Goal: Task Accomplishment & Management: Manage account settings

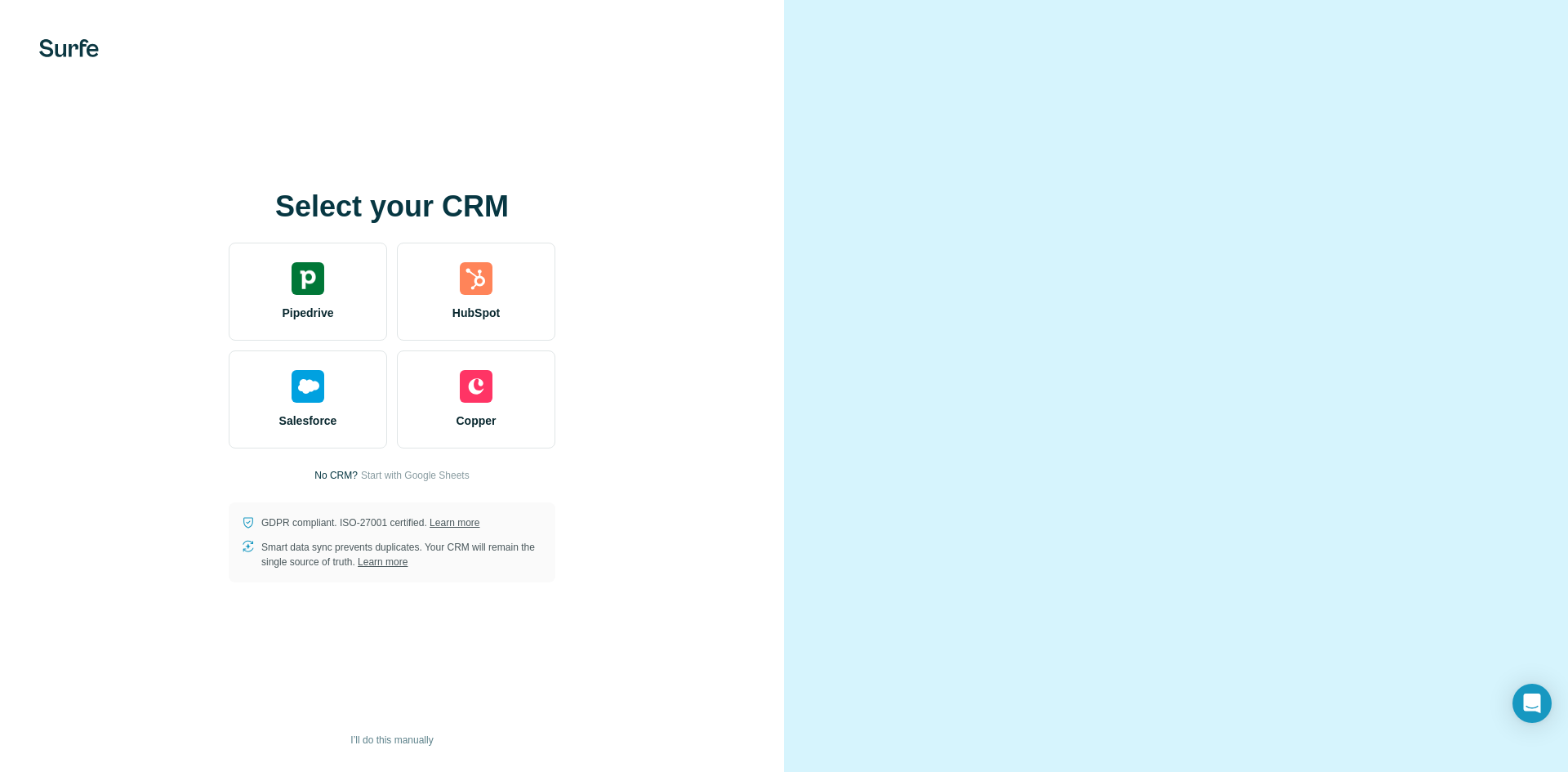
click at [966, 239] on video at bounding box center [1176, 386] width 588 height 294
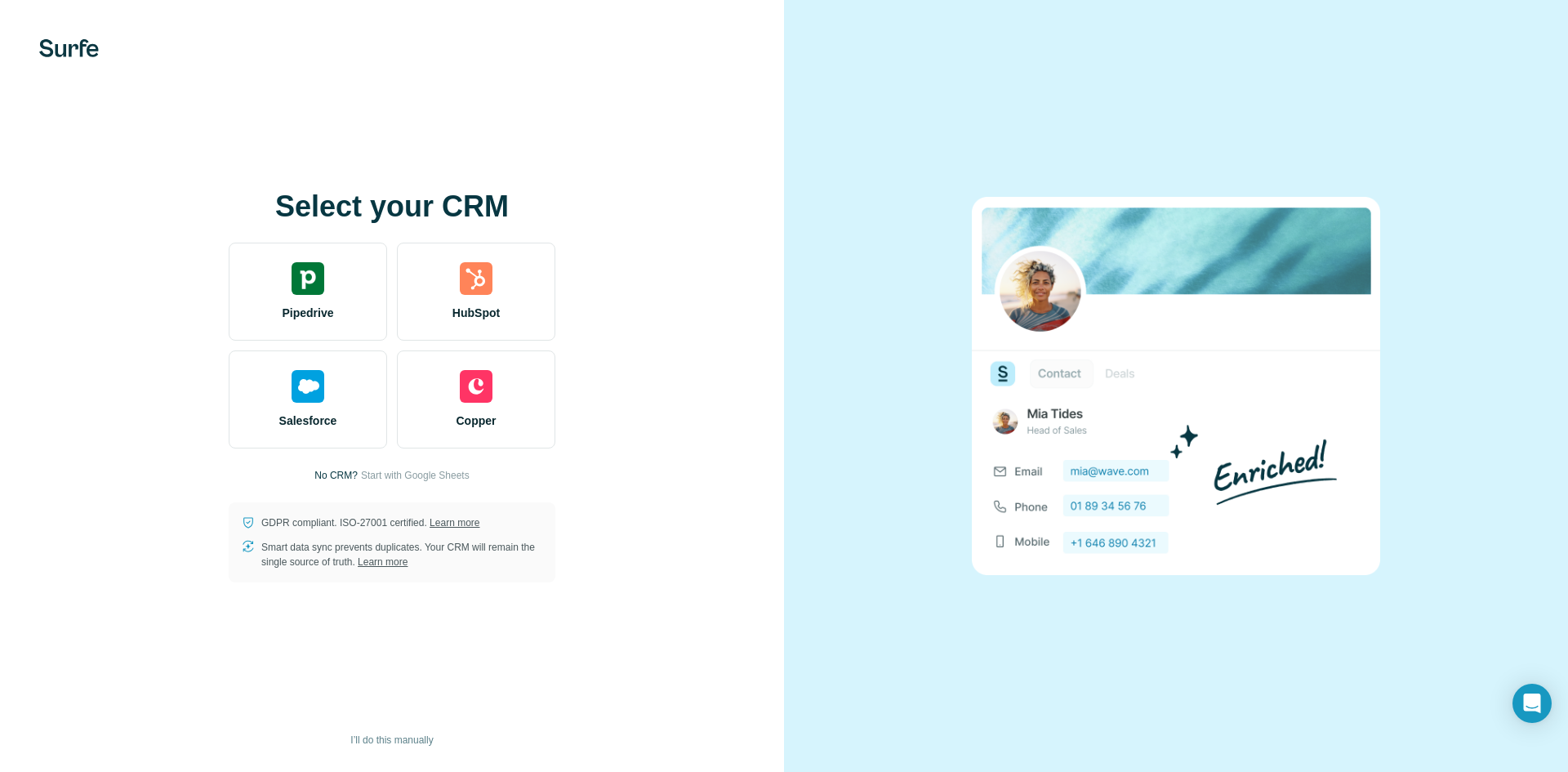
click at [1124, 261] on img at bounding box center [1176, 386] width 408 height 379
click at [409, 476] on span "Start with Google Sheets" at bounding box center [415, 474] width 109 height 15
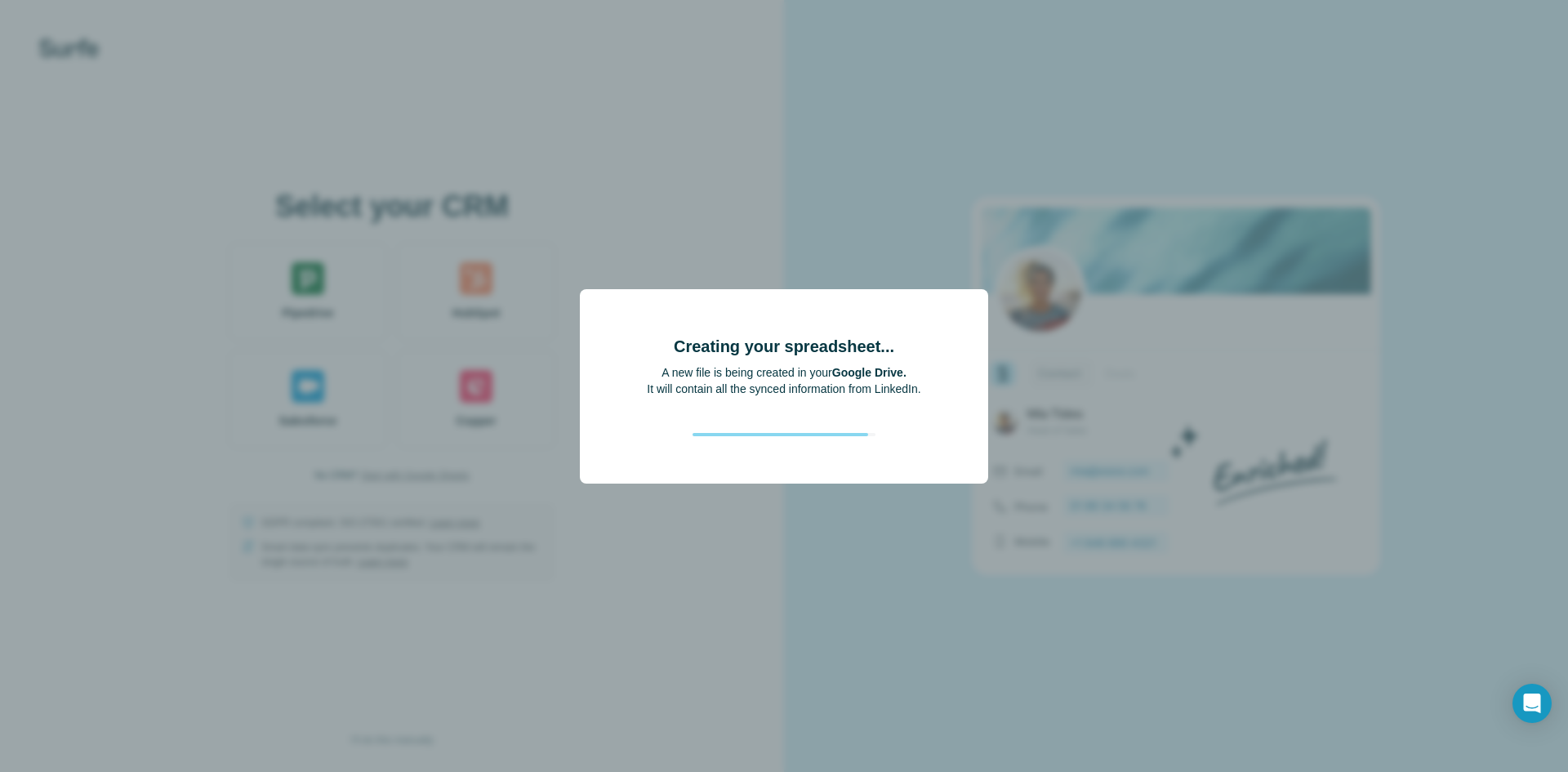
drag, startPoint x: 1173, startPoint y: 270, endPoint x: 1054, endPoint y: 331, distance: 133.7
click at [1100, 311] on div "Creating your spreadsheet... A new file is being created in your Google Drive. …" at bounding box center [784, 386] width 1568 height 772
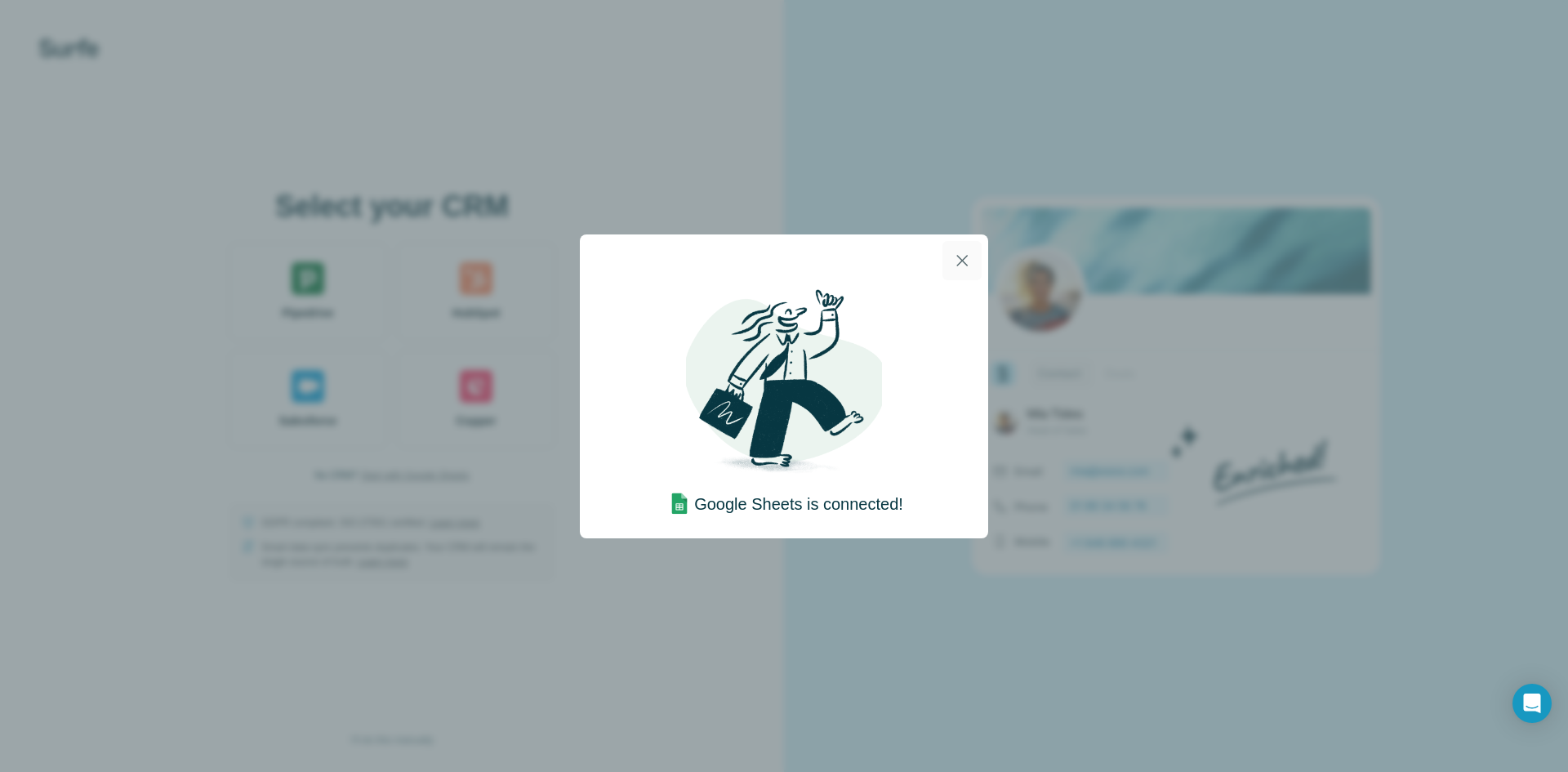
click at [967, 264] on icon "button" at bounding box center [962, 261] width 20 height 20
click at [966, 256] on icon "button" at bounding box center [962, 261] width 20 height 20
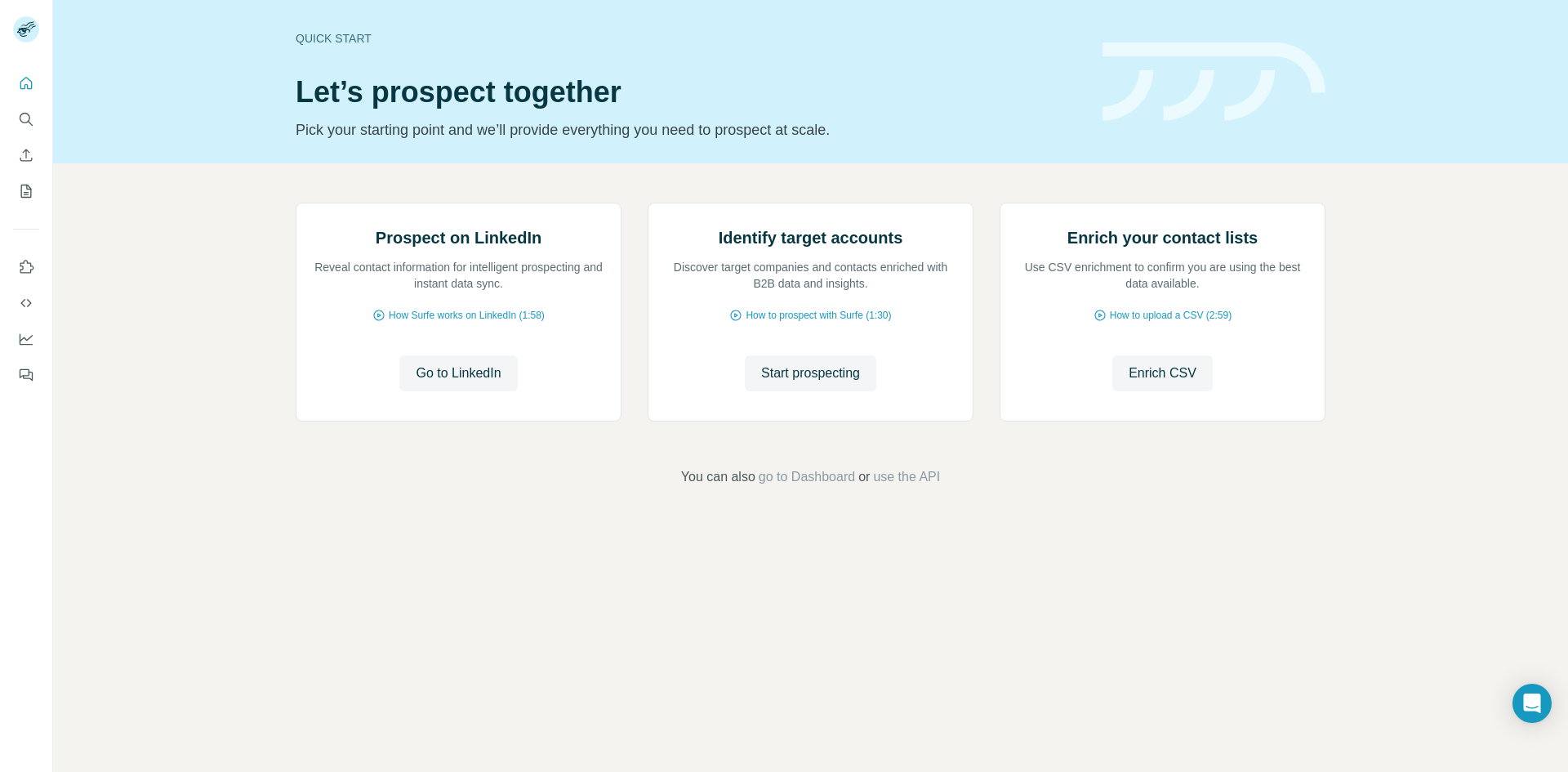
click at [180, 205] on div "Prospect on LinkedIn Reveal contact information for intelligent prospecting and…" at bounding box center [811, 344] width 1516 height 363
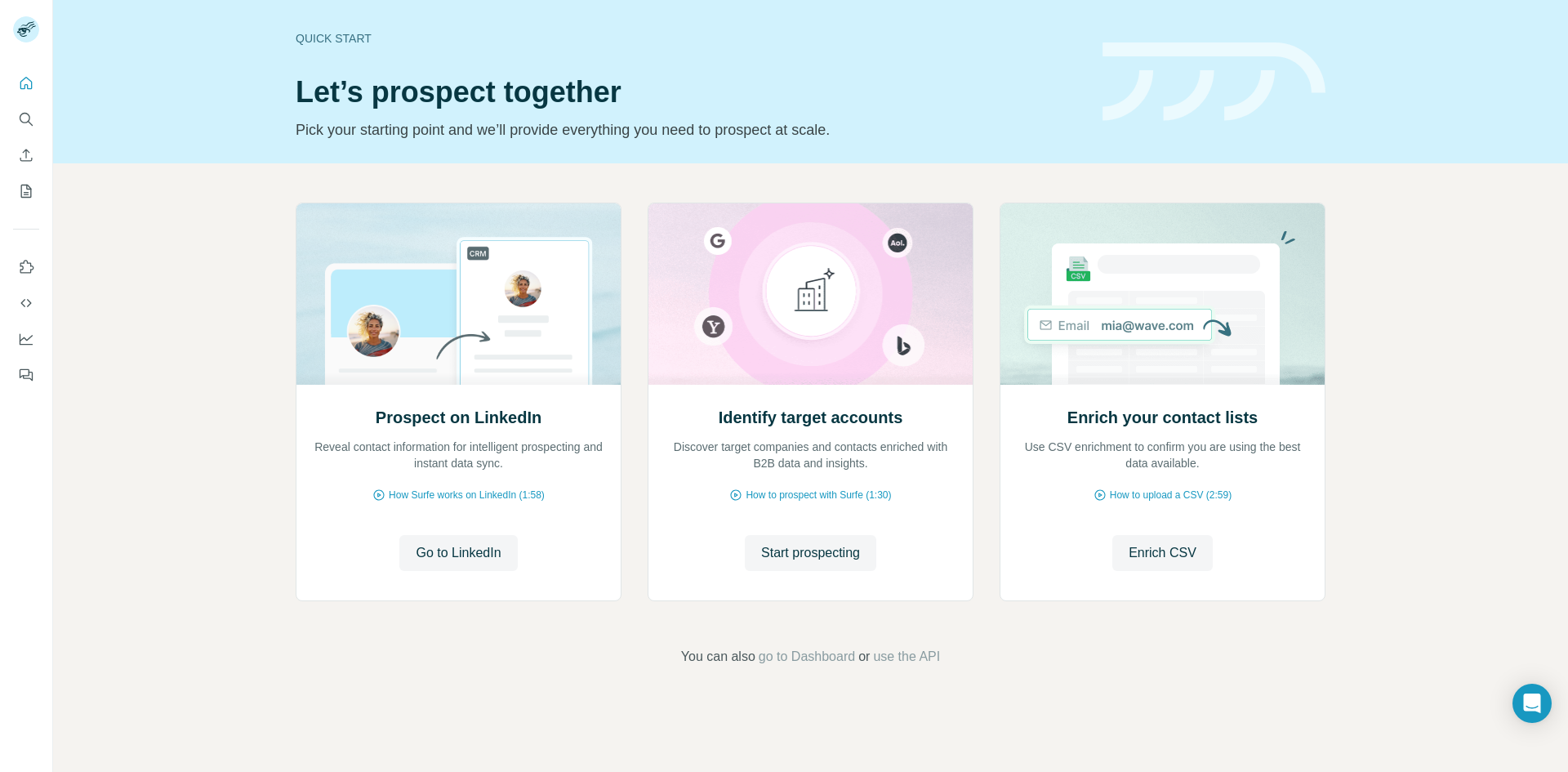
click at [931, 118] on div "Quick start Let’s prospect together Pick your starting point and we’ll provide …" at bounding box center [689, 81] width 787 height 120
click at [931, 108] on h1 "Let’s prospect together" at bounding box center [689, 92] width 787 height 33
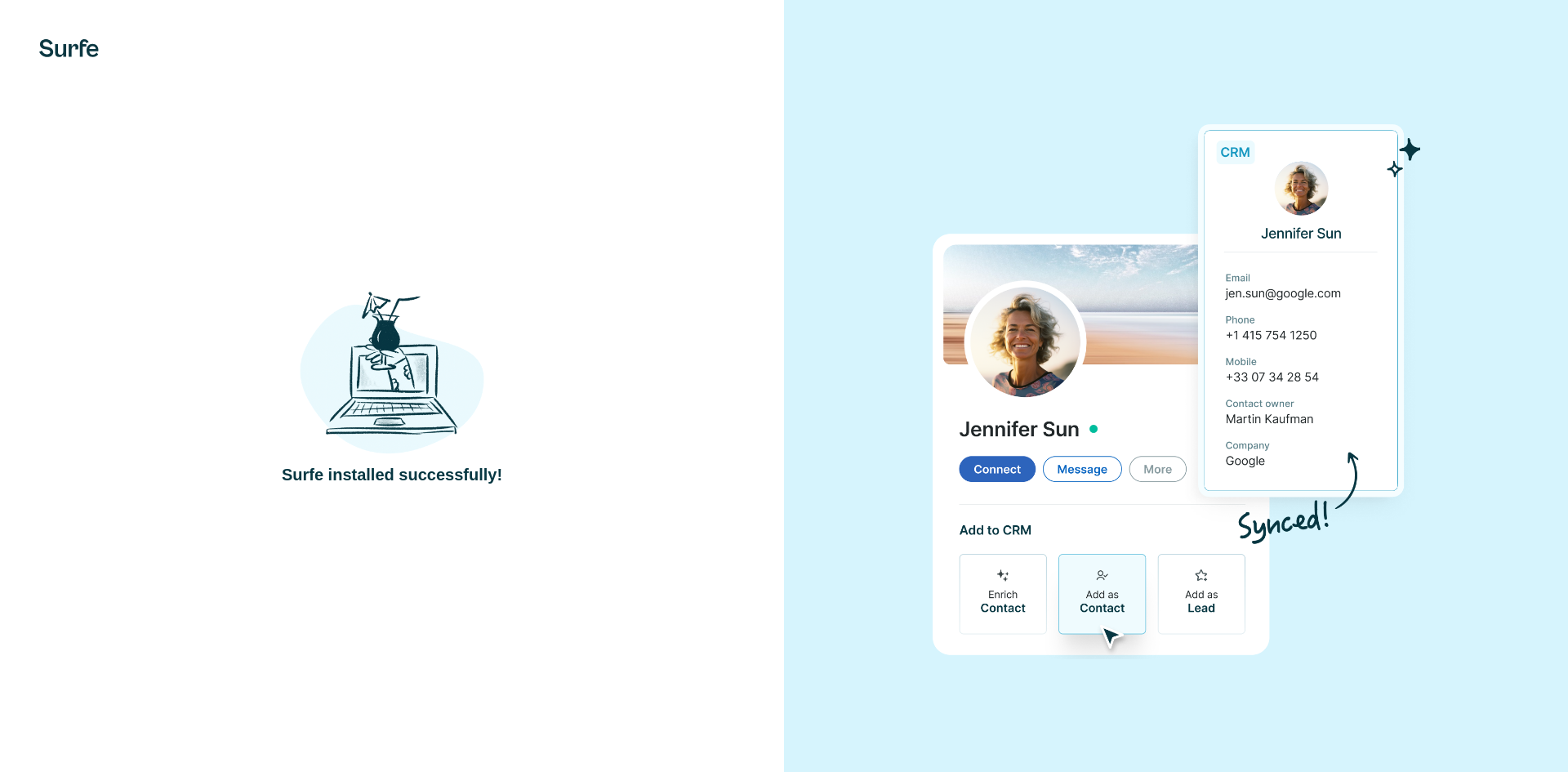
click at [529, 406] on div "Surfe installed successfully!" at bounding box center [392, 386] width 719 height 200
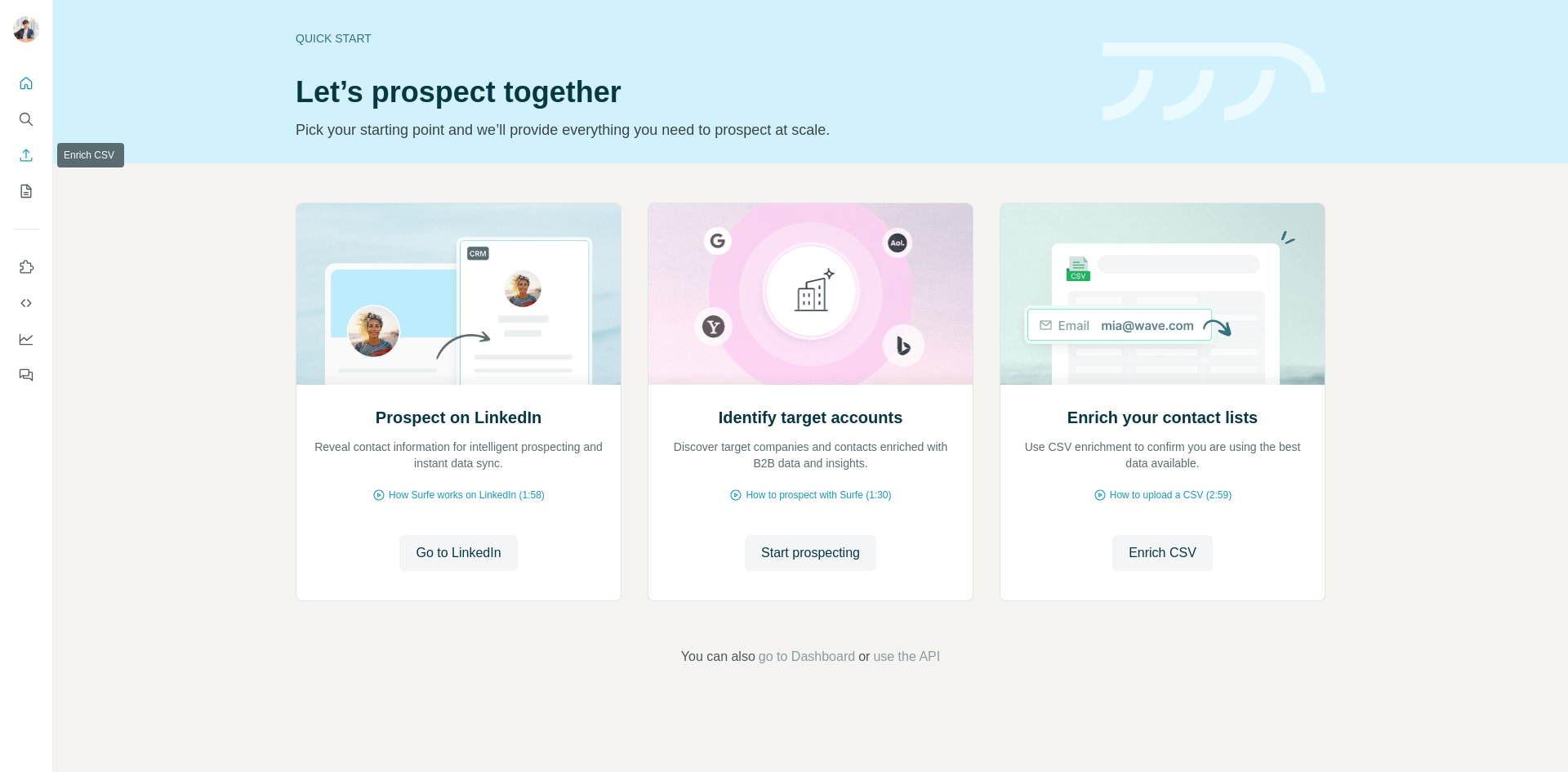
click at [29, 163] on button "Enrich CSV" at bounding box center [26, 155] width 26 height 30
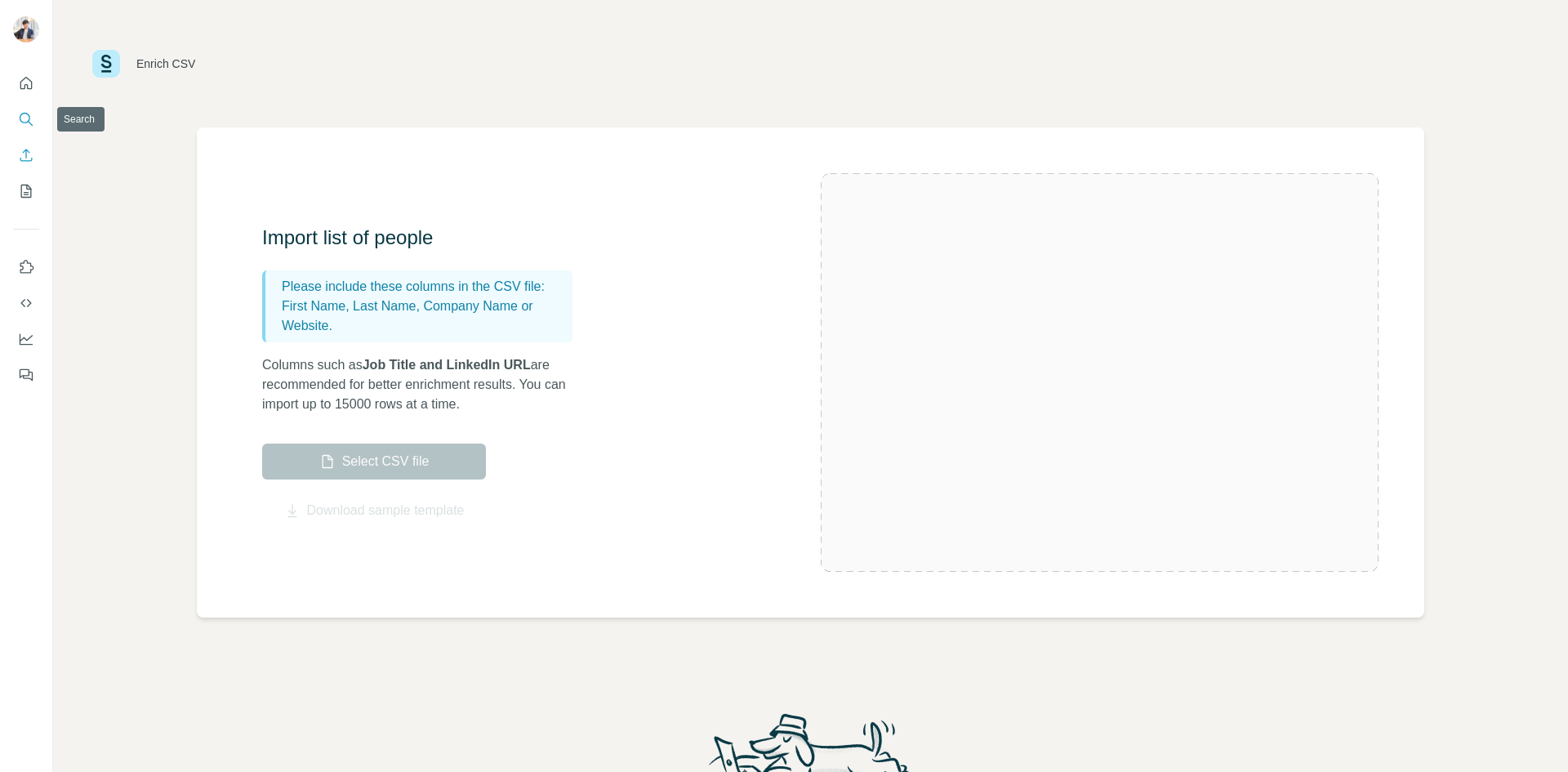
click at [29, 112] on icon "Search" at bounding box center [26, 119] width 17 height 17
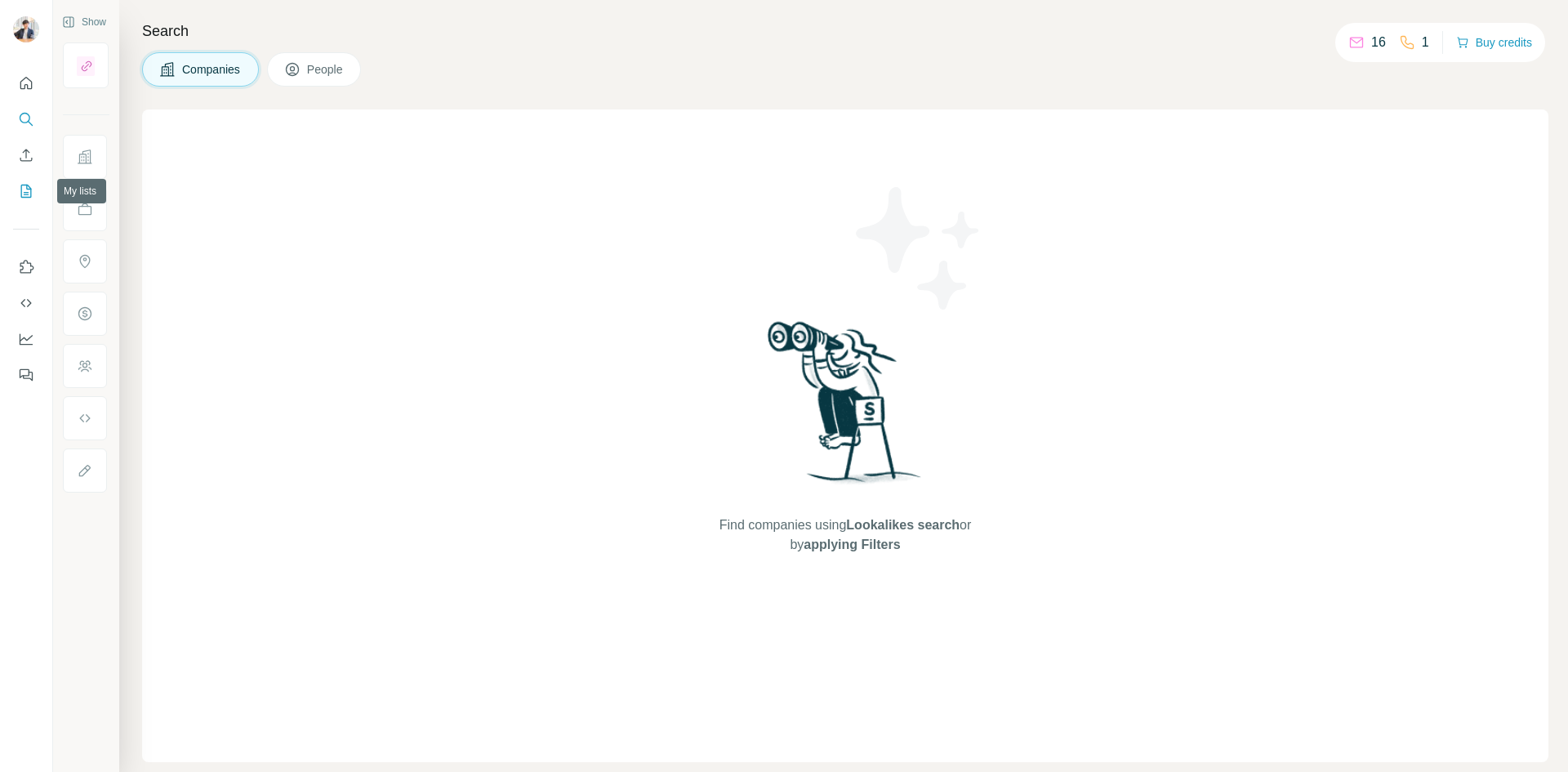
click at [29, 187] on icon "My lists" at bounding box center [26, 191] width 17 height 17
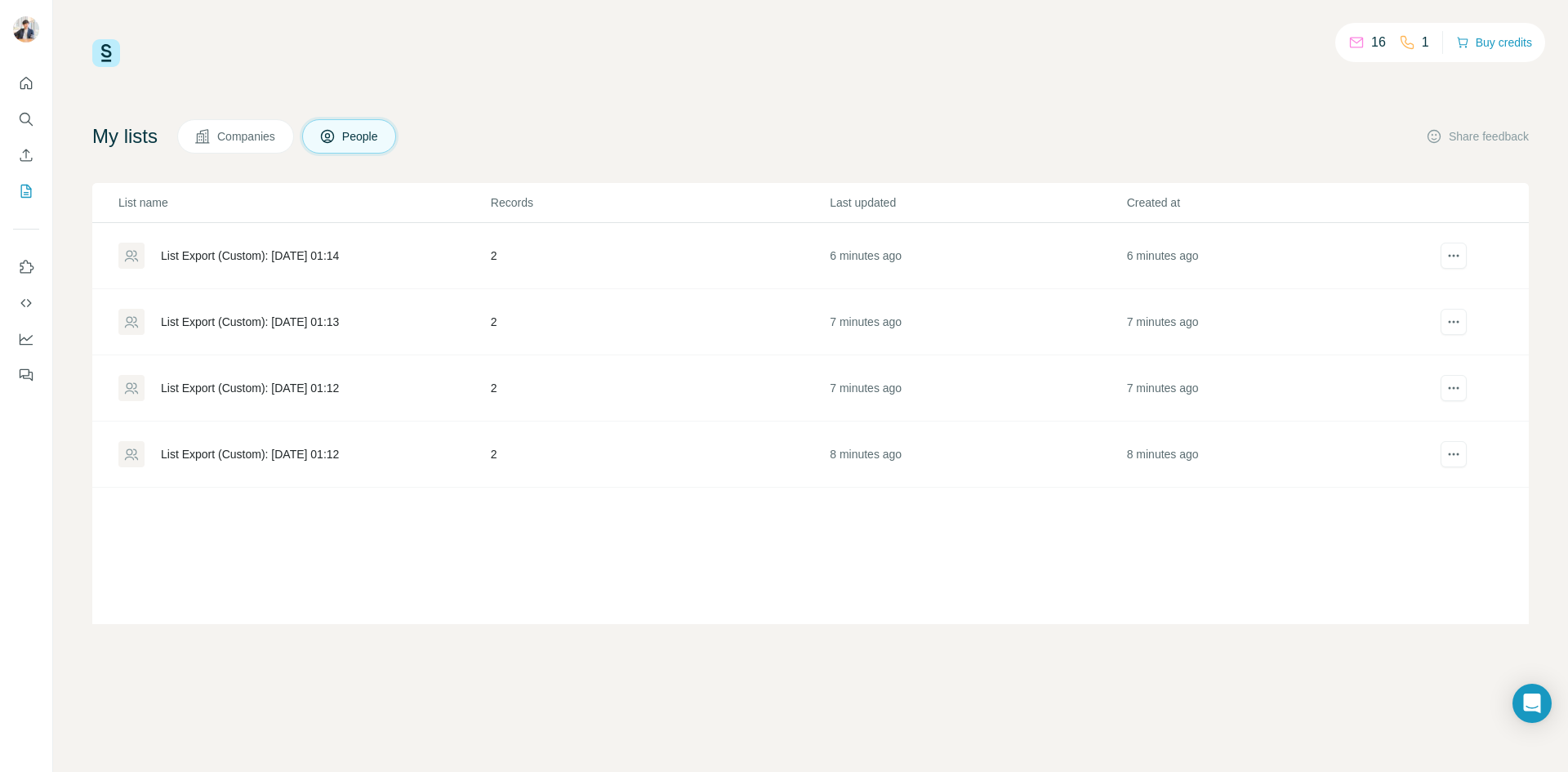
drag, startPoint x: 1473, startPoint y: 456, endPoint x: 1488, endPoint y: 421, distance: 38.1
click at [1488, 421] on td at bounding box center [1475, 454] width 106 height 66
click at [1465, 446] on button "actions" at bounding box center [1453, 454] width 26 height 26
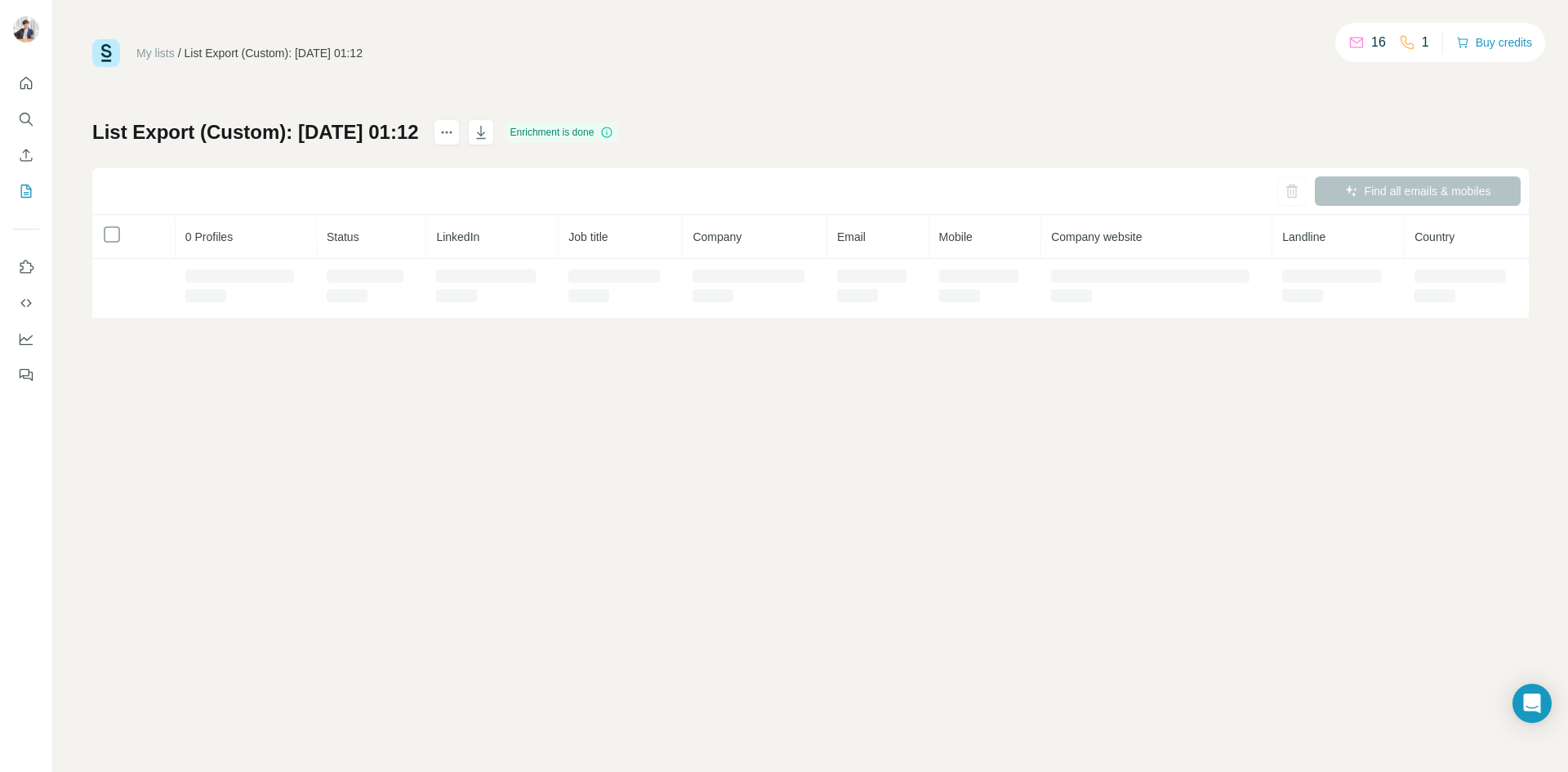
click at [1442, 481] on div "My lists / List Export (Custom): 18/08/2025 01:12 16 1 Buy credits List Export …" at bounding box center [811, 386] width 1516 height 772
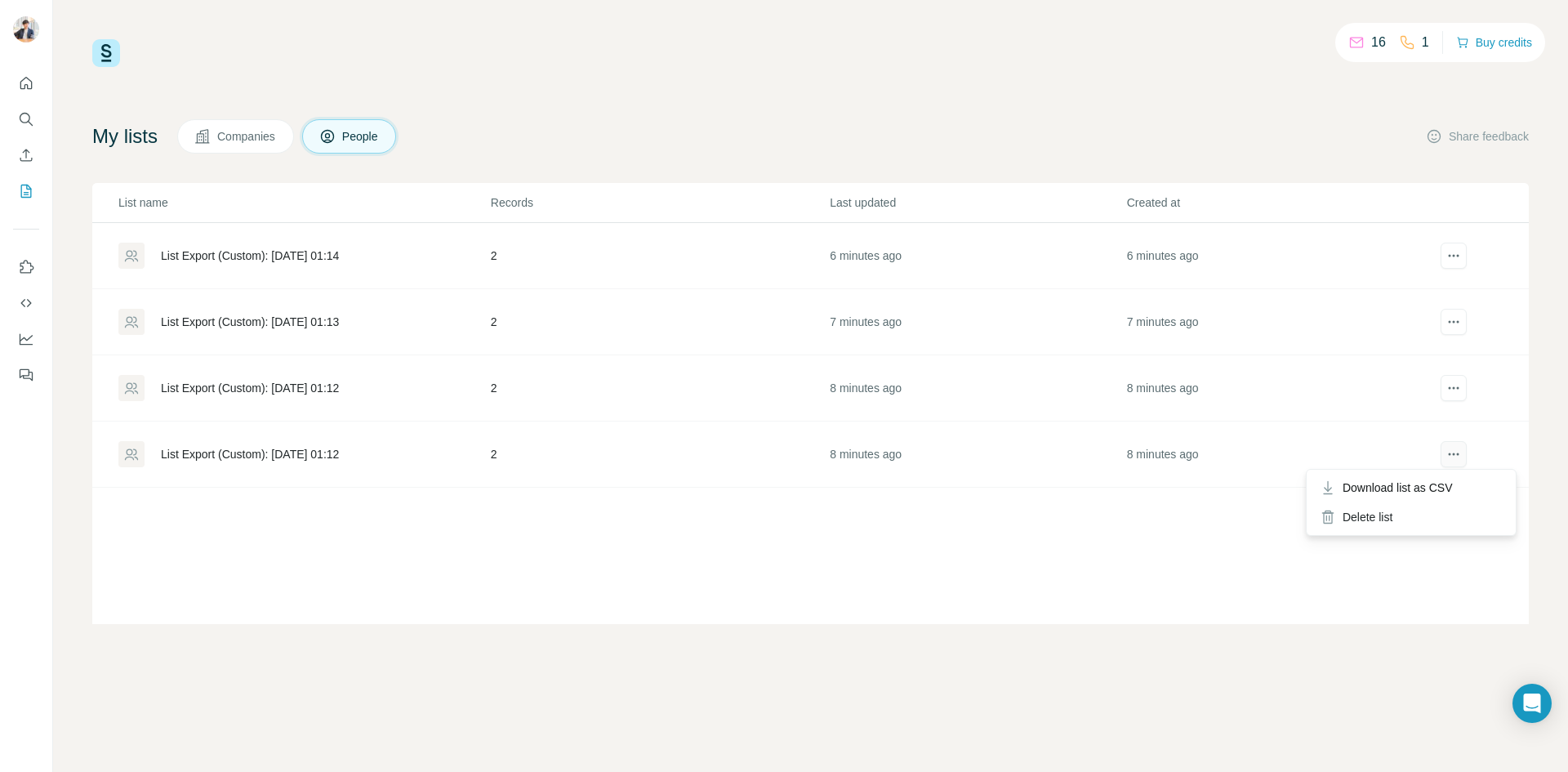
click at [1447, 441] on button "actions" at bounding box center [1453, 454] width 26 height 26
click at [1445, 496] on div "Download list as CSV" at bounding box center [1411, 487] width 203 height 30
click at [1460, 444] on button "actions" at bounding box center [1453, 454] width 26 height 26
click at [1450, 449] on icon "actions" at bounding box center [1453, 454] width 17 height 17
click at [1427, 508] on div "Delete list" at bounding box center [1411, 517] width 203 height 30
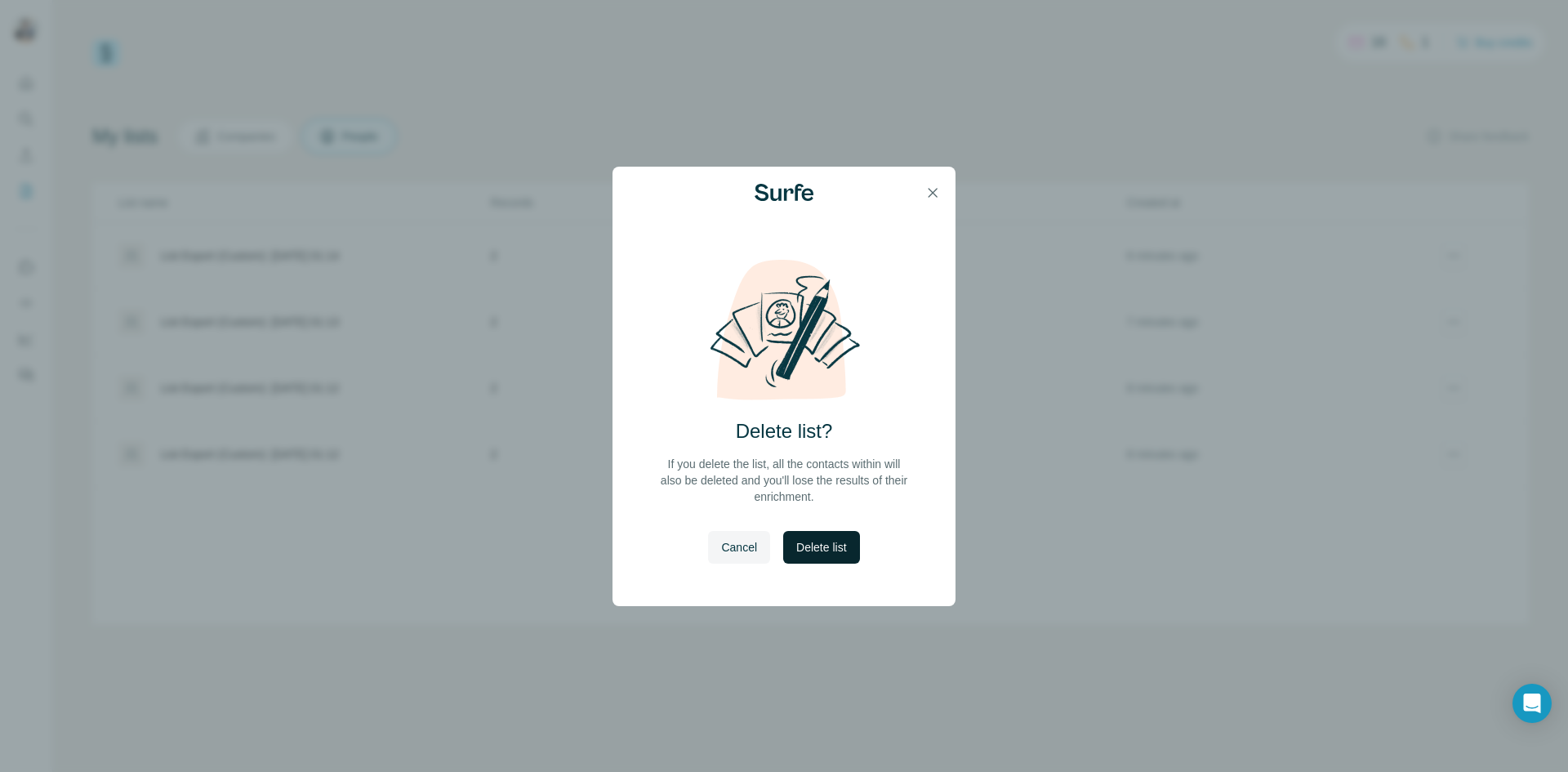
click at [833, 539] on span "Delete list" at bounding box center [822, 547] width 49 height 17
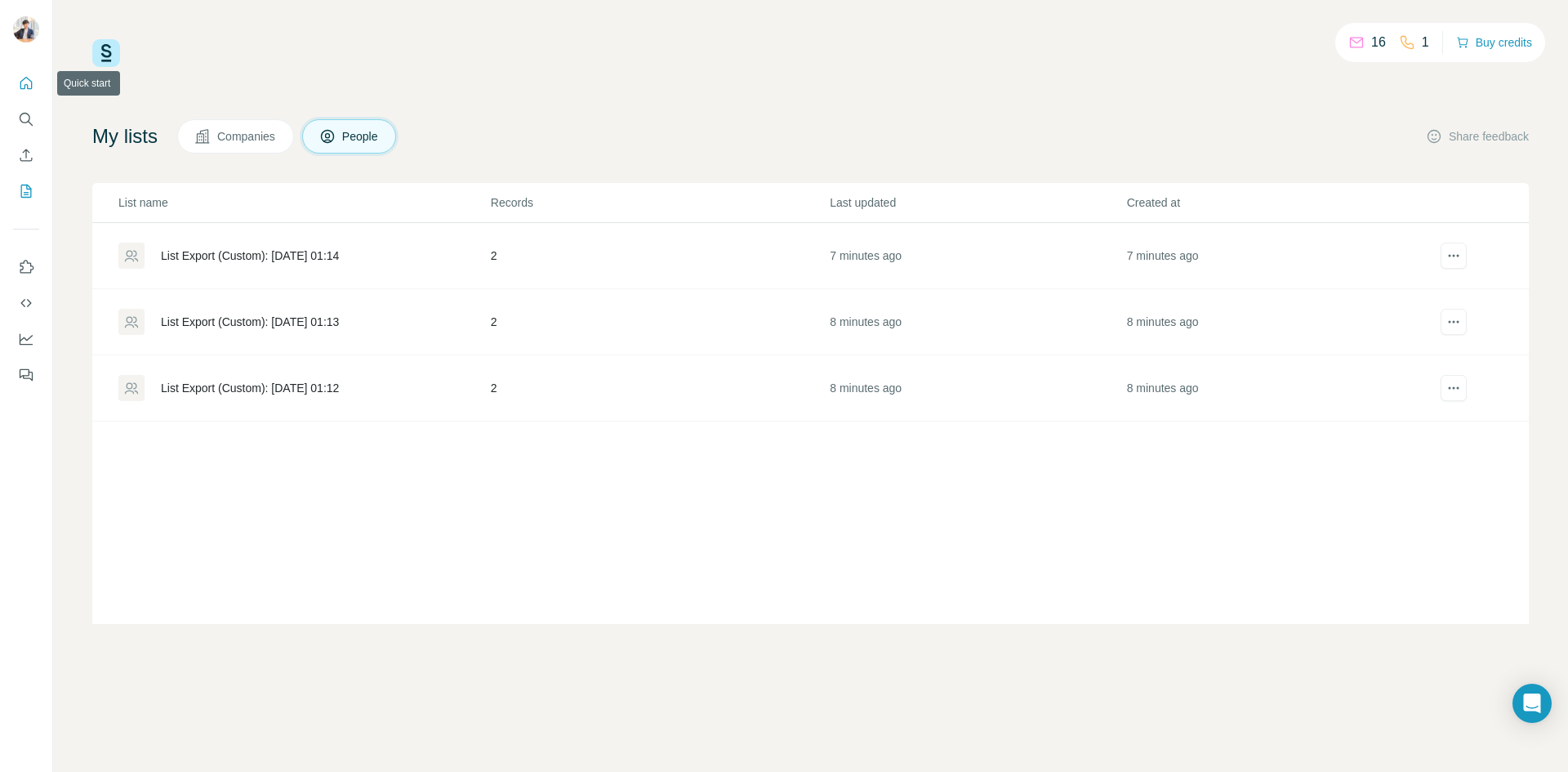
click at [36, 87] on button "Quick start" at bounding box center [26, 83] width 26 height 30
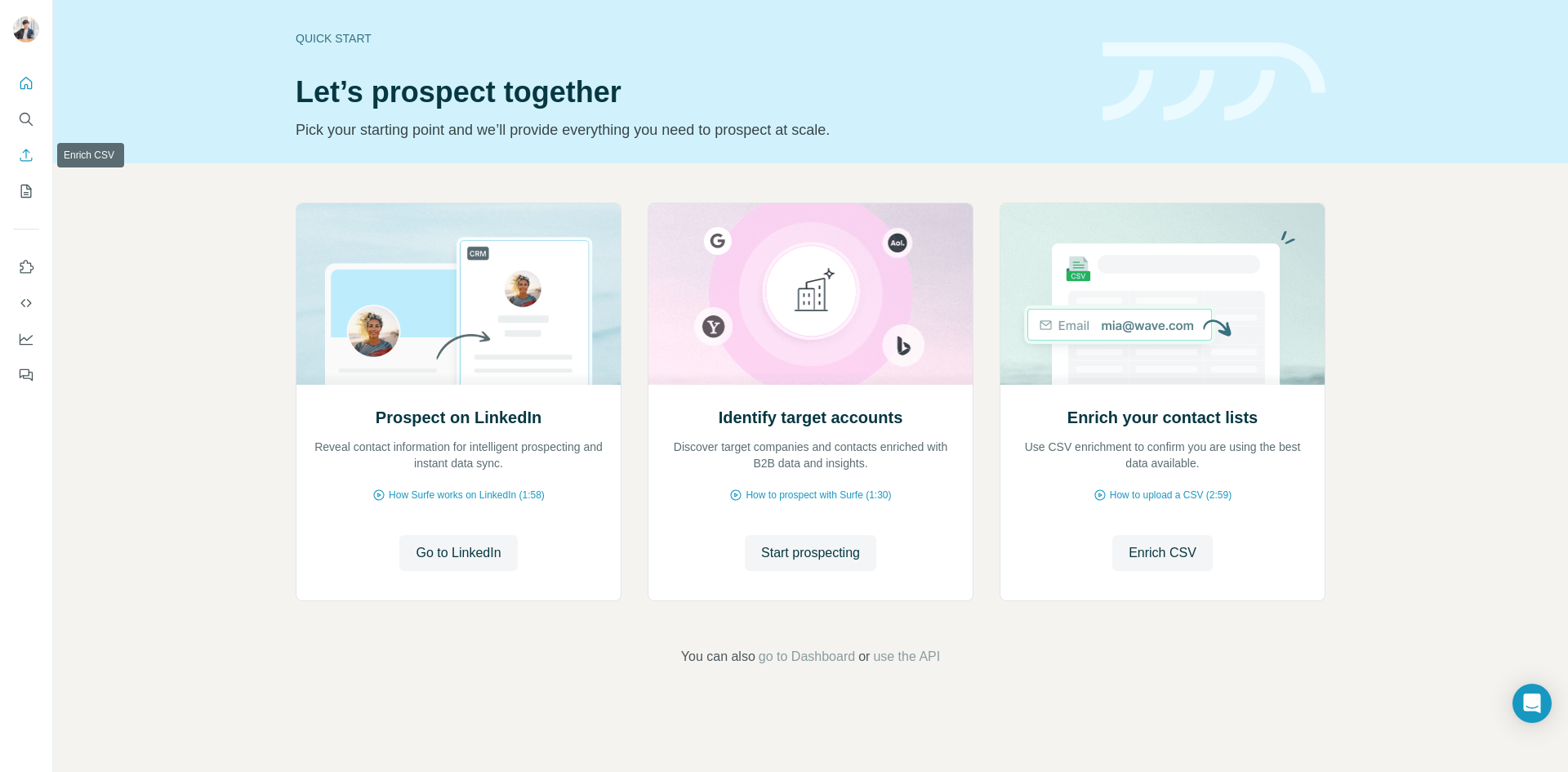
click at [23, 163] on button "Enrich CSV" at bounding box center [26, 155] width 26 height 30
click at [24, 157] on icon "Enrich CSV" at bounding box center [26, 155] width 17 height 17
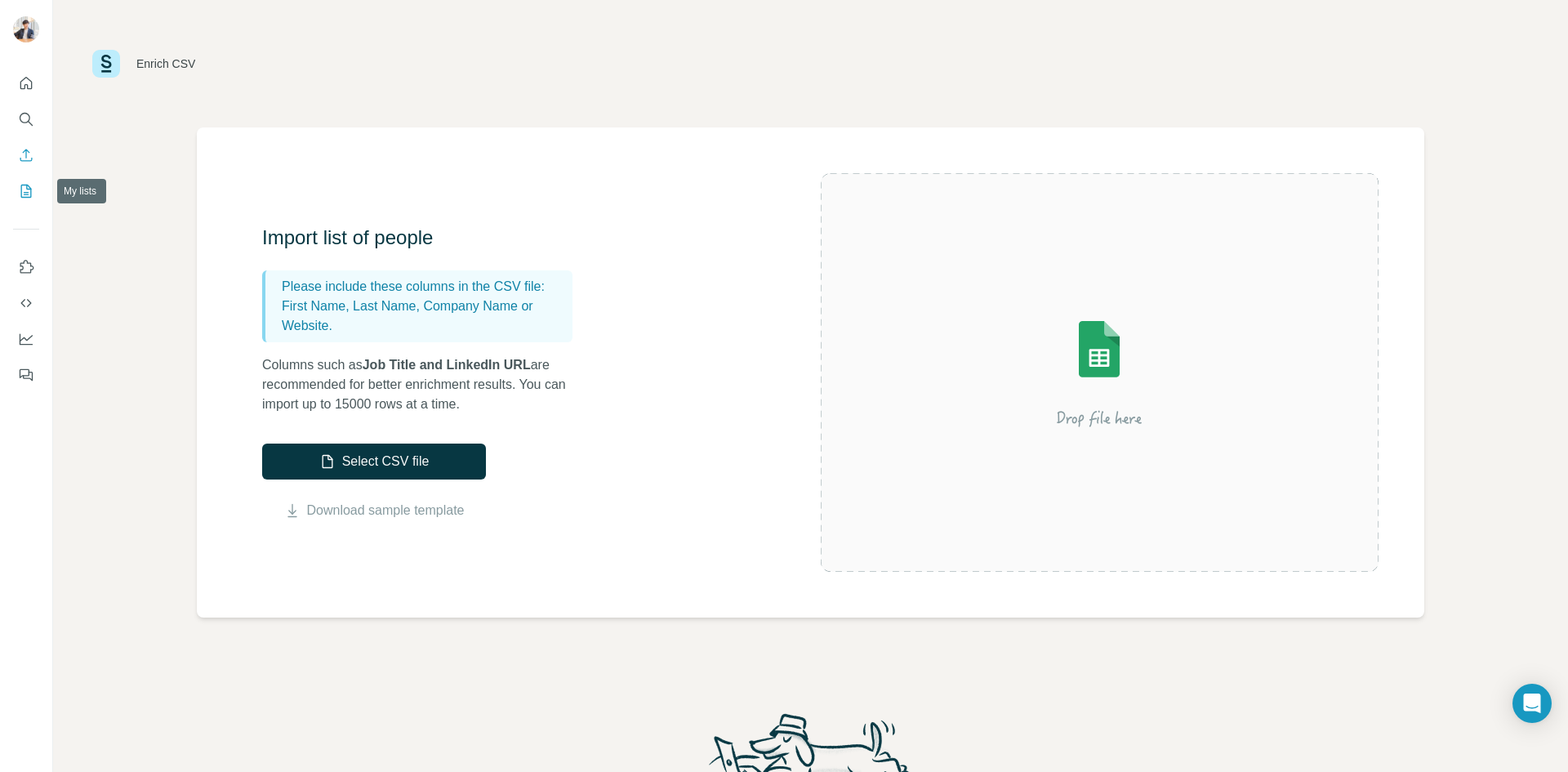
click at [30, 204] on button "My lists" at bounding box center [26, 191] width 26 height 30
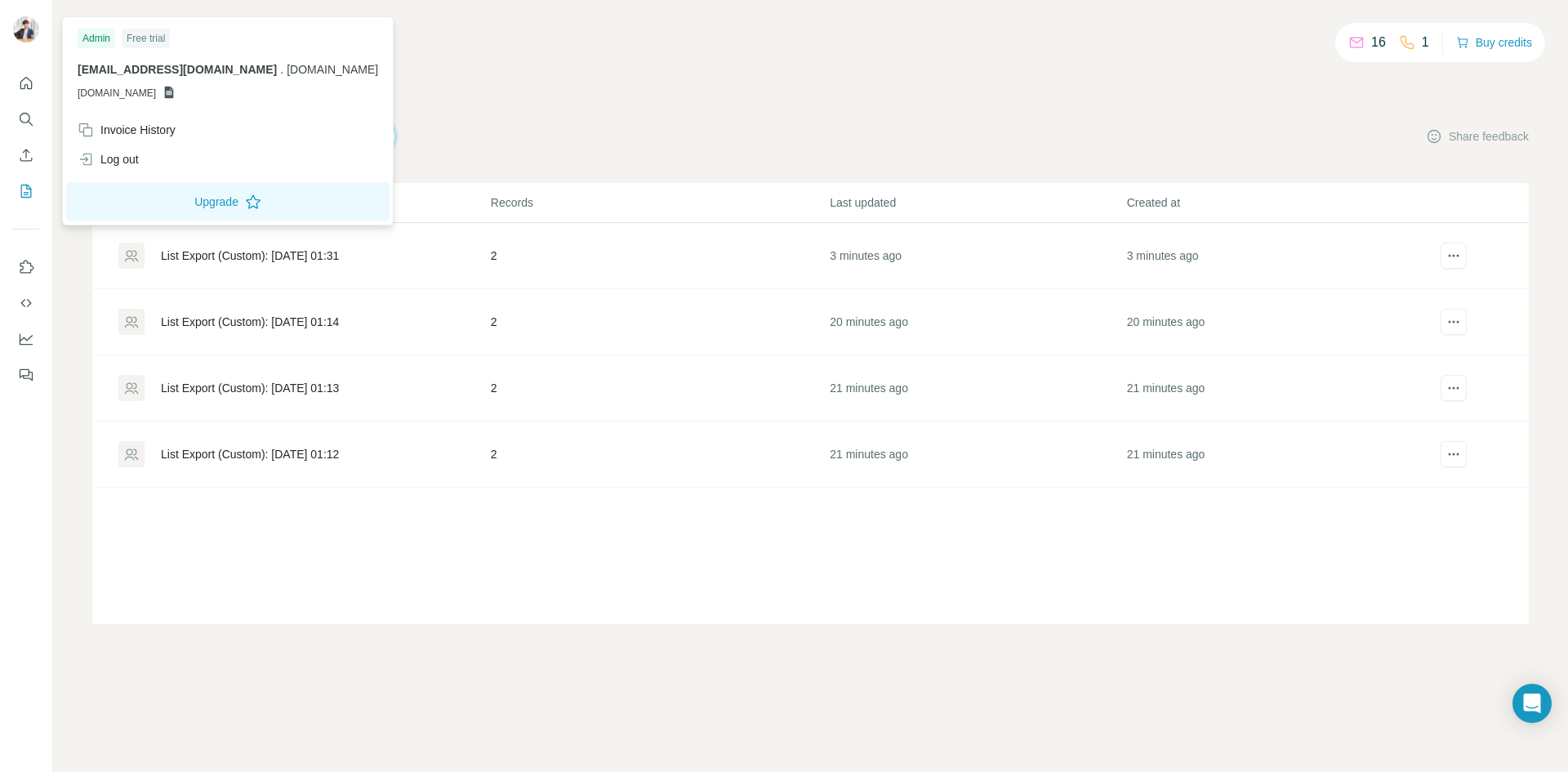
click at [174, 91] on icon at bounding box center [169, 93] width 9 height 12
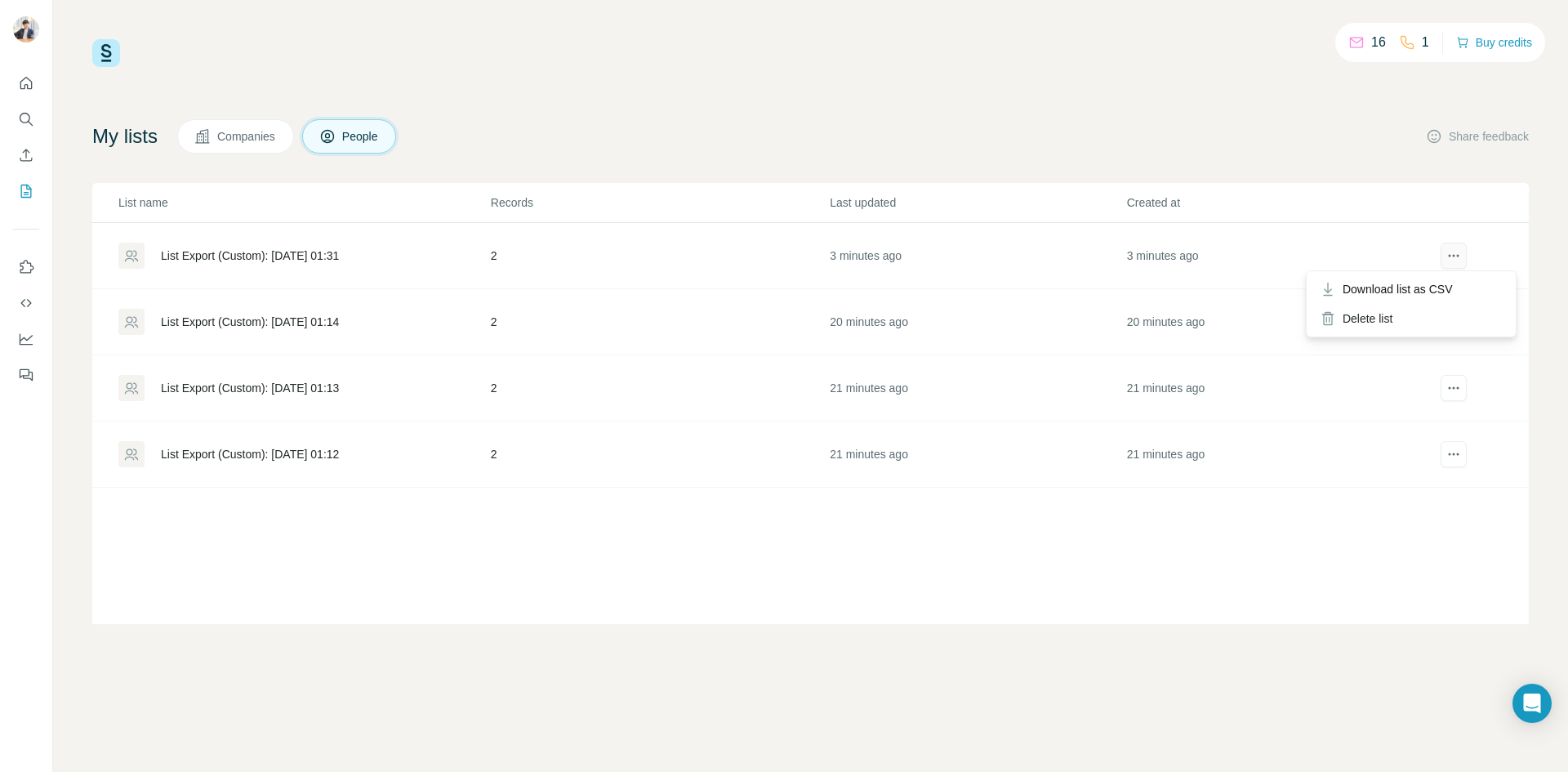
click at [1450, 256] on icon "actions" at bounding box center [1449, 256] width 2 height 2
click at [33, 89] on icon "Quick start" at bounding box center [26, 83] width 17 height 17
click at [26, 82] on icon "Quick start" at bounding box center [26, 83] width 17 height 17
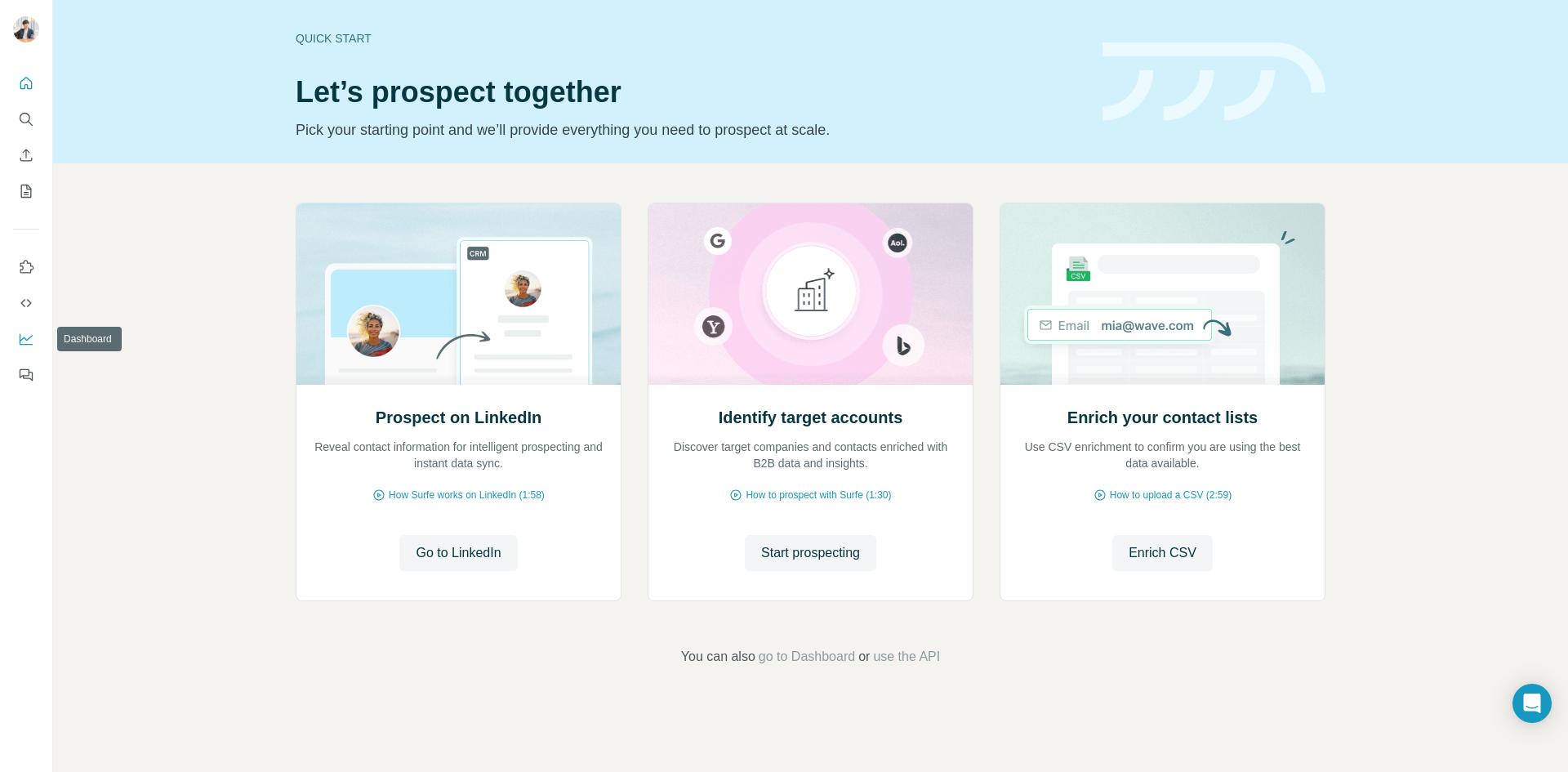
click at [23, 334] on icon "Dashboard" at bounding box center [26, 339] width 17 height 17
click at [22, 204] on button "My lists" at bounding box center [26, 191] width 26 height 30
click at [24, 198] on icon "My lists" at bounding box center [26, 191] width 11 height 13
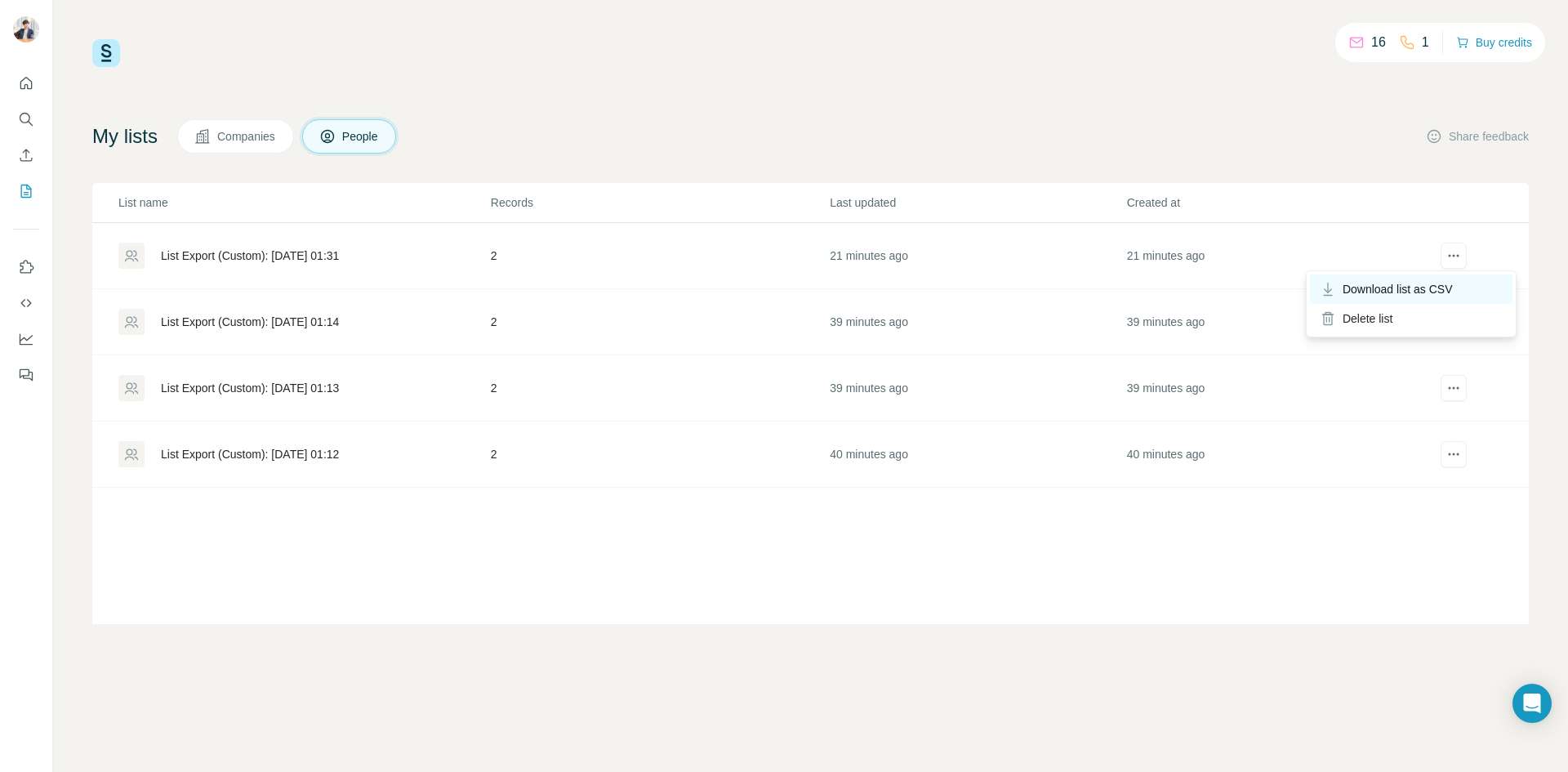
click at [1437, 284] on span "Download list as CSV" at bounding box center [1398, 289] width 111 height 17
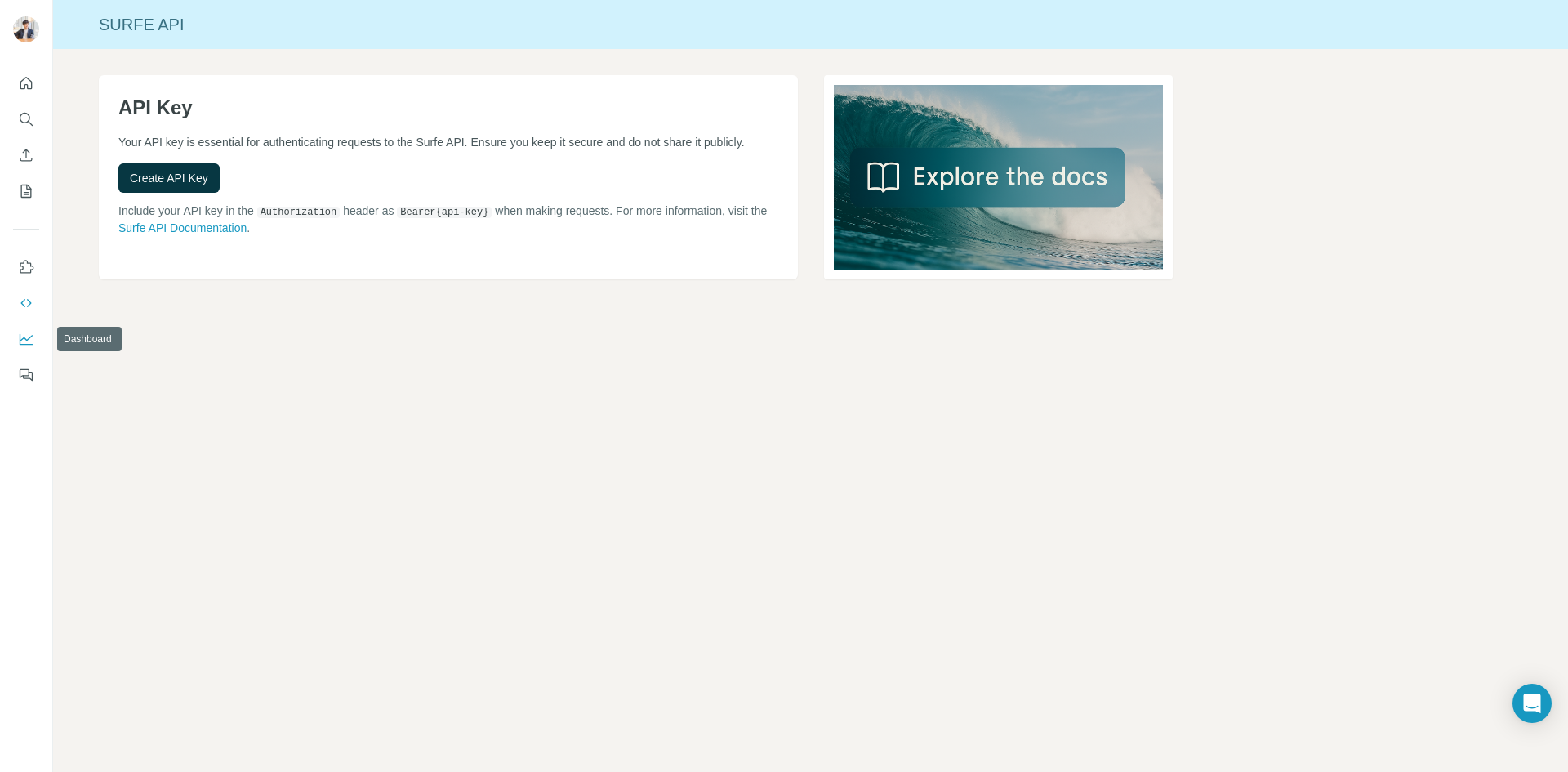
click at [34, 340] on icon "Dashboard" at bounding box center [26, 339] width 17 height 17
